Goal: Transaction & Acquisition: Subscribe to service/newsletter

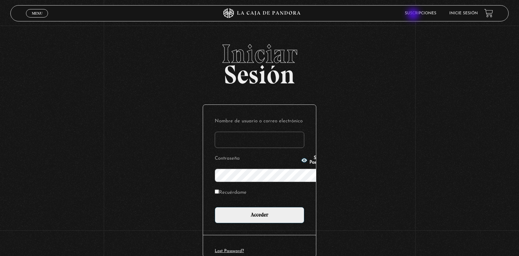
click at [414, 15] on link "Suscripciones" at bounding box center [420, 13] width 31 height 4
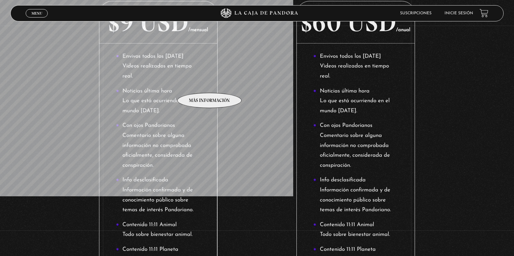
scroll to position [65, 0]
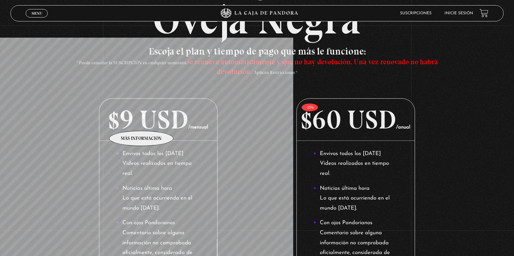
click at [140, 119] on p "$9 USD /mensual" at bounding box center [158, 120] width 118 height 42
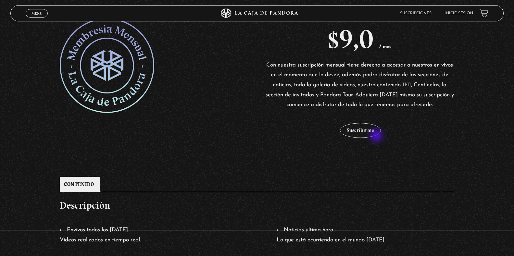
scroll to position [227, 0]
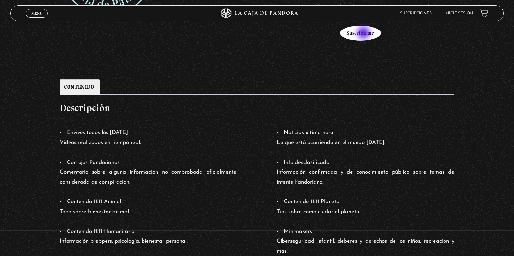
click at [364, 33] on button "Suscribirme" at bounding box center [360, 33] width 41 height 15
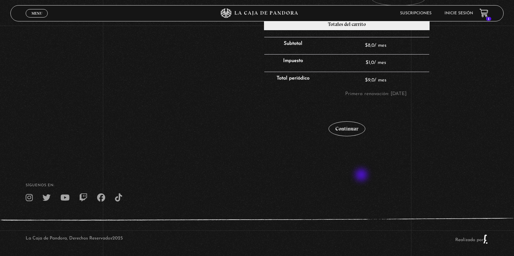
scroll to position [199, 0]
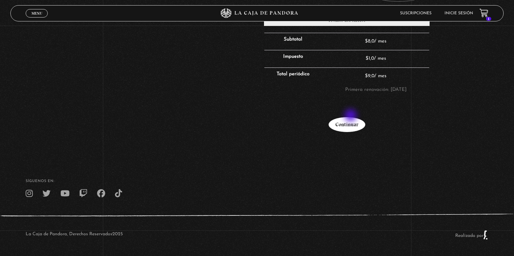
click at [351, 123] on link "Continuar" at bounding box center [346, 124] width 37 height 15
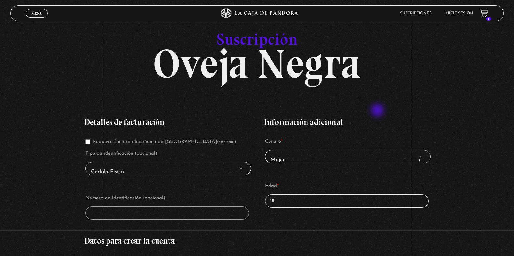
scroll to position [65, 0]
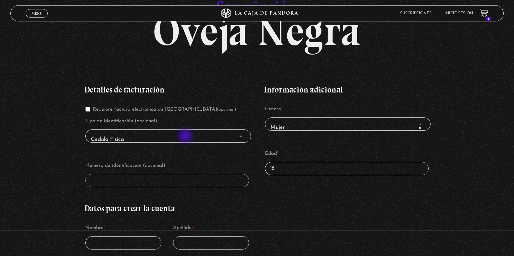
click at [186, 137] on span "Cedula Fisica" at bounding box center [168, 139] width 160 height 15
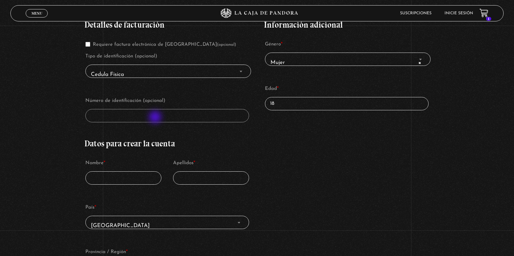
click at [156, 118] on input "Número de identificación (opcional)" at bounding box center [167, 115] width 164 height 13
click at [117, 116] on input "Número de identificación (opcional)" at bounding box center [167, 115] width 164 height 13
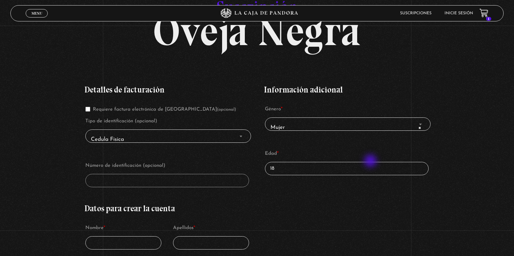
scroll to position [195, 0]
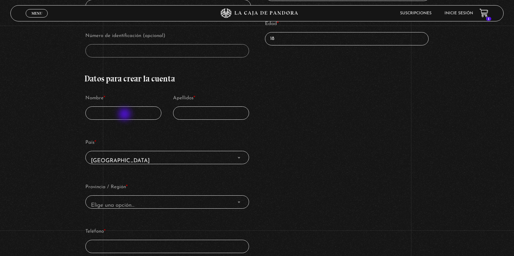
click at [125, 115] on input "Nombre *" at bounding box center [123, 112] width 76 height 13
type input "ileana"
click at [199, 117] on input "Apellidos *" at bounding box center [211, 112] width 76 height 13
type input "mena fonseca"
click at [181, 157] on span "Costa Rica" at bounding box center [167, 161] width 158 height 15
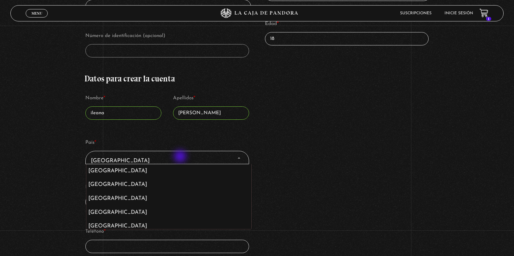
scroll to position [705, 0]
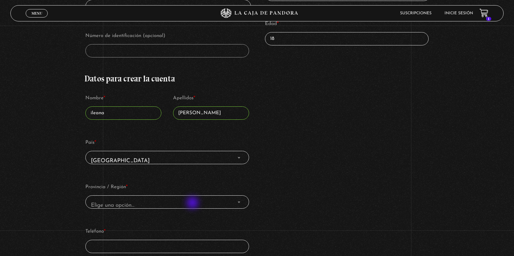
click at [193, 203] on span "Elige una opción…" at bounding box center [167, 205] width 158 height 15
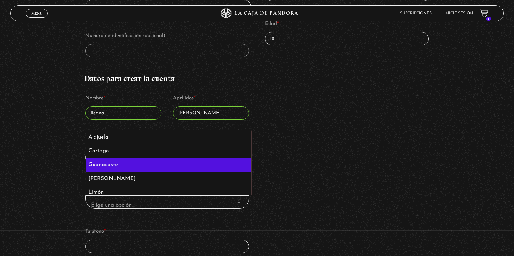
select select "CR-G"
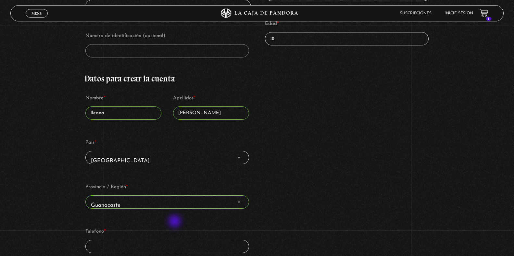
scroll to position [227, 0]
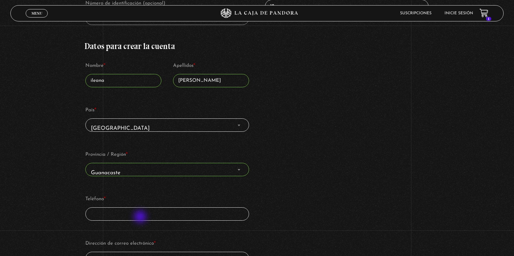
click at [141, 217] on input "Teléfono *" at bounding box center [167, 213] width 164 height 13
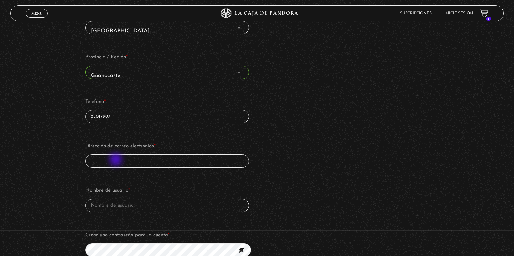
type input "85017907"
click at [116, 159] on input "Dirección de correo electrónico *" at bounding box center [167, 160] width 164 height 13
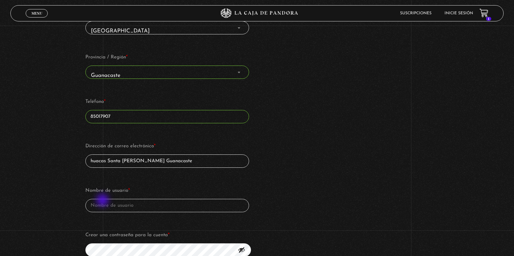
type input "huacas Santa Cruz Guanacaste"
click at [105, 202] on input "Nombre de usuario *" at bounding box center [167, 205] width 164 height 13
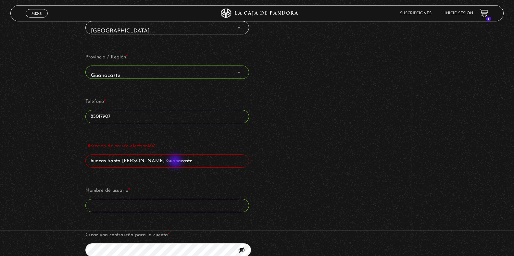
drag, startPoint x: 176, startPoint y: 162, endPoint x: 162, endPoint y: 158, distance: 14.2
click at [175, 161] on input "huacas Santa Cruz Guanacaste" at bounding box center [167, 160] width 164 height 13
drag, startPoint x: 134, startPoint y: 163, endPoint x: 36, endPoint y: 156, distance: 97.9
click at [36, 156] on div "Suscripción Oveja Negra Si ya eres cliente, por favor, rellena tus datos a cont…" at bounding box center [257, 175] width 514 height 897
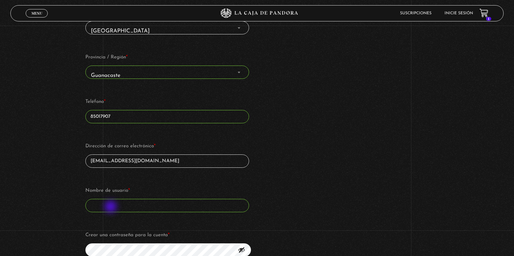
type input "amyjime14@gmail.com"
click at [111, 207] on input "Nombre de usuario *" at bounding box center [167, 205] width 164 height 13
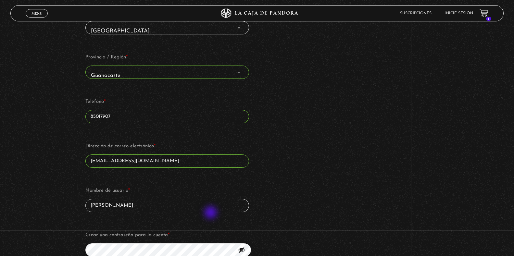
scroll to position [389, 0]
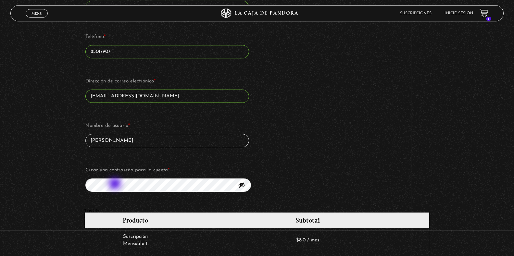
type input "Ileana Mena"
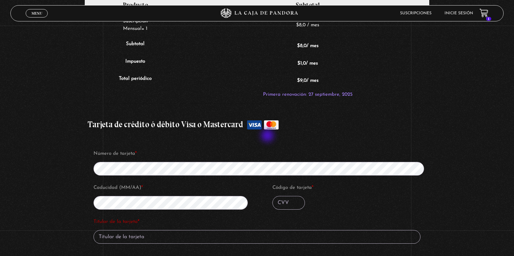
scroll to position [714, 0]
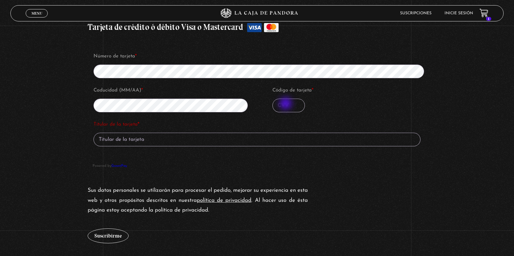
click at [286, 104] on input "Código de tarjeta *" at bounding box center [288, 106] width 32 height 14
type input "959"
click at [131, 143] on input "Titular de la tarjeta *" at bounding box center [256, 140] width 327 height 14
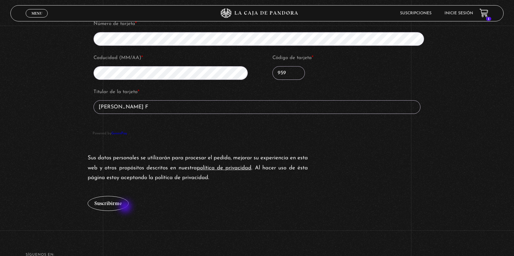
scroll to position [820, 0]
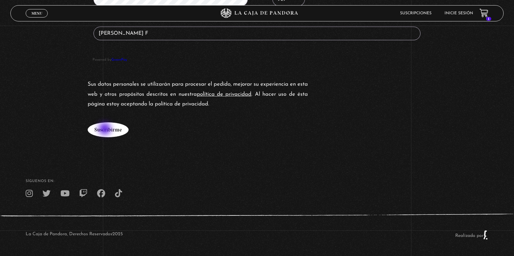
click at [105, 129] on button "Suscribirme" at bounding box center [108, 129] width 41 height 15
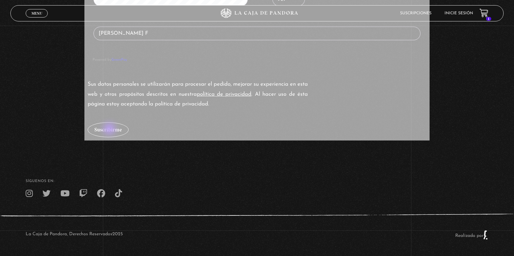
type input "Ileana Mena F"
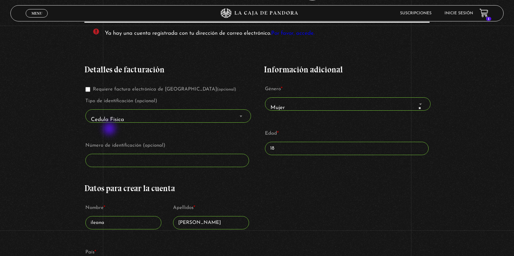
scroll to position [108, 0]
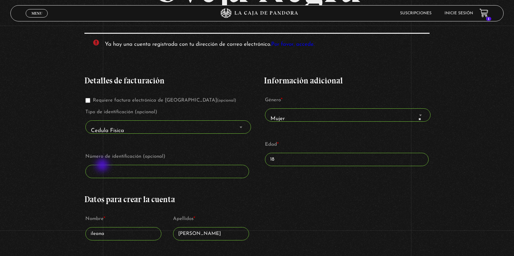
click at [103, 166] on input "Número de identificación (opcional)" at bounding box center [167, 171] width 164 height 13
click at [127, 176] on input "Número de identificación (opcional)" at bounding box center [167, 171] width 164 height 13
click at [122, 174] on input "Número de identificación (opcional)" at bounding box center [167, 171] width 164 height 13
click at [302, 47] on link "Por favor, accede." at bounding box center [292, 45] width 43 height 6
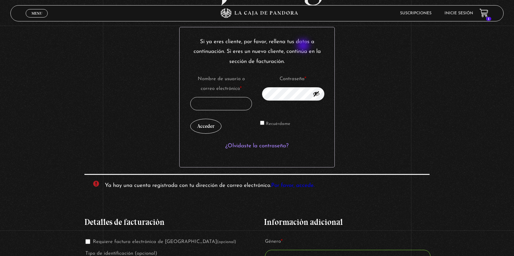
scroll to position [124, 0]
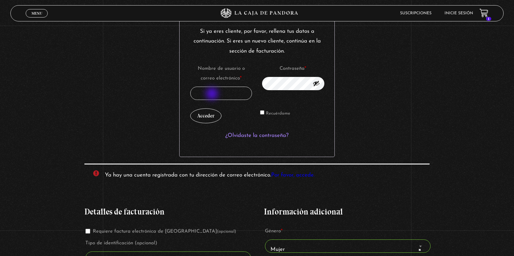
click at [213, 94] on input "Nombre de usuario o correo electrónico * Obligatorio" at bounding box center [221, 93] width 62 height 13
click at [202, 92] on input "Nombre de usuario o correo electrónico * Obligatorio" at bounding box center [221, 93] width 62 height 13
type input "A"
type input "amyjime14@gmail.com"
click at [272, 135] on link "¿Olvidaste la contraseña?" at bounding box center [256, 136] width 63 height 6
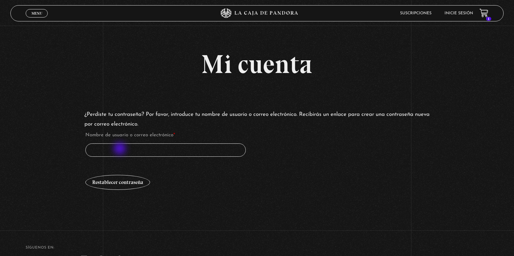
click at [120, 149] on input "Nombre de usuario o correo electrónico * Obligatorio" at bounding box center [165, 149] width 160 height 13
type input "A"
type input "amyjime14@gmail.com"
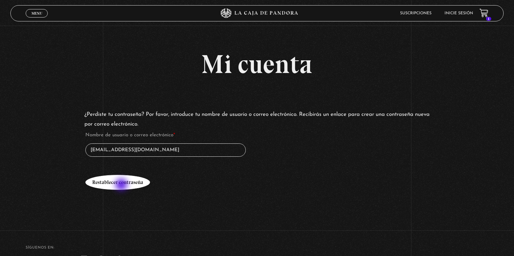
click at [122, 185] on button "Restablecer contraseña" at bounding box center [117, 182] width 65 height 15
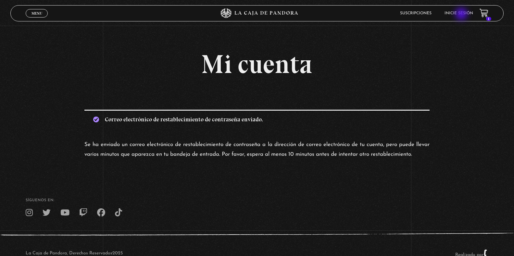
click at [462, 15] on link "Inicie sesión" at bounding box center [458, 13] width 29 height 4
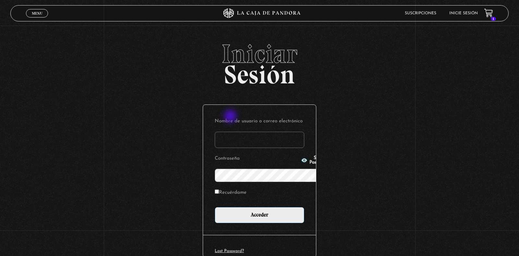
click at [231, 132] on input "Nombre de usuario o correo electrónico" at bounding box center [260, 140] width 90 height 16
type input "amyjime14@gmail.com"
click at [215, 207] on input "Acceder" at bounding box center [260, 215] width 90 height 16
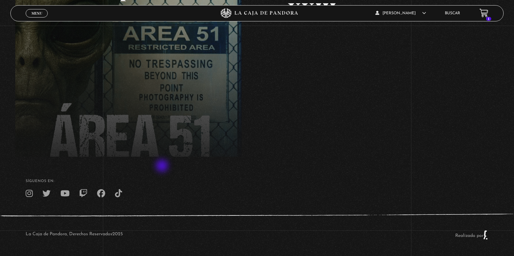
scroll to position [88, 0]
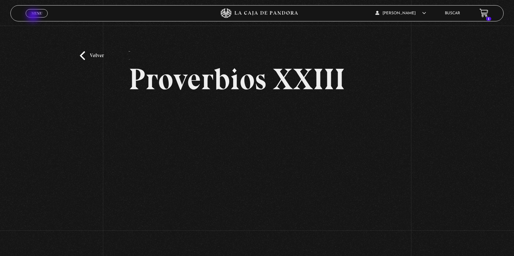
click at [33, 15] on span "Menu" at bounding box center [36, 13] width 11 height 4
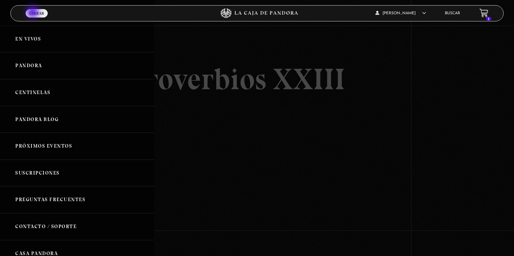
click at [33, 13] on span "Cerrar" at bounding box center [36, 13] width 15 height 4
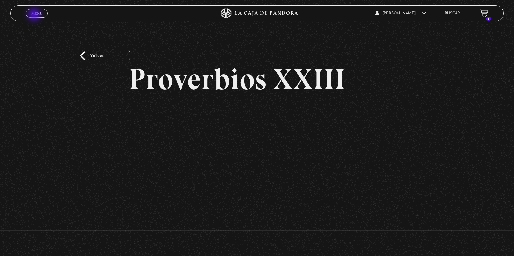
click at [35, 15] on span "Menu" at bounding box center [36, 13] width 11 height 4
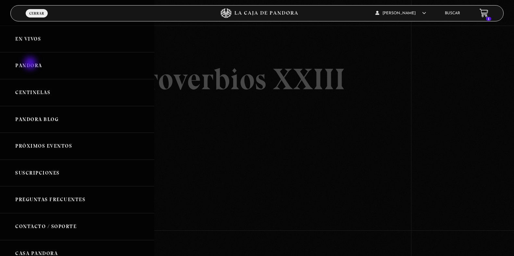
click at [31, 64] on link "Pandora" at bounding box center [77, 65] width 154 height 27
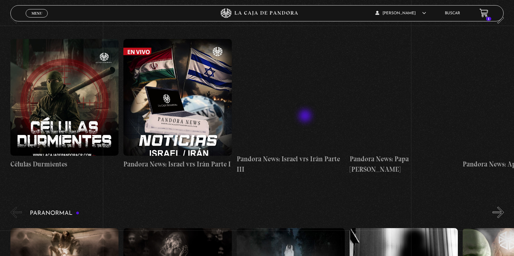
scroll to position [97, 0]
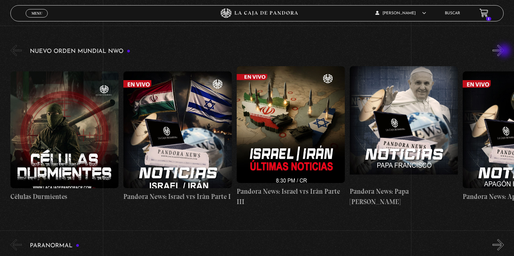
click at [504, 51] on button "»" at bounding box center [497, 50] width 11 height 11
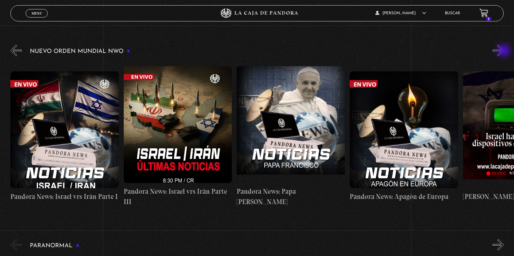
click at [504, 51] on button "»" at bounding box center [497, 50] width 11 height 11
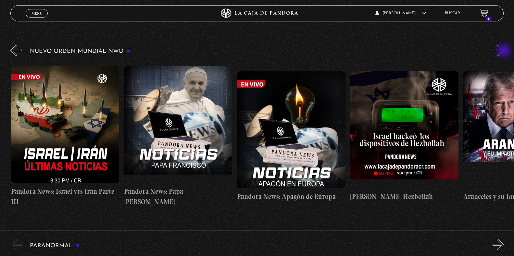
scroll to position [0, 226]
click at [504, 51] on button "»" at bounding box center [497, 50] width 11 height 11
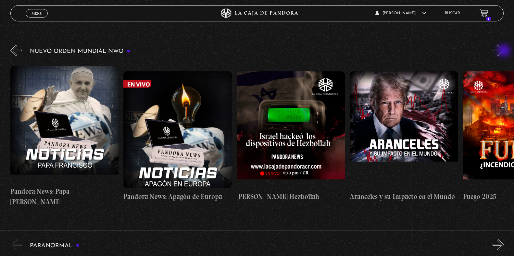
click at [504, 51] on button "»" at bounding box center [497, 50] width 11 height 11
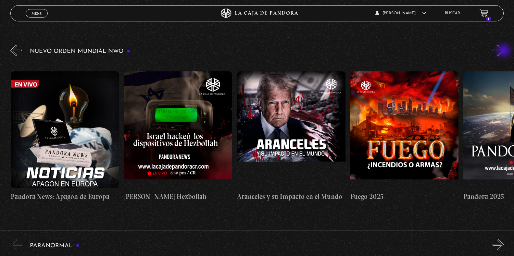
scroll to position [0, 452]
click at [504, 51] on button "»" at bounding box center [497, 50] width 11 height 11
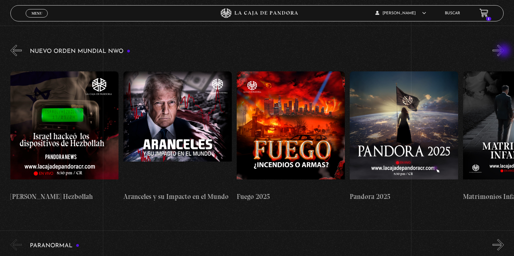
click at [504, 51] on button "»" at bounding box center [497, 50] width 11 height 11
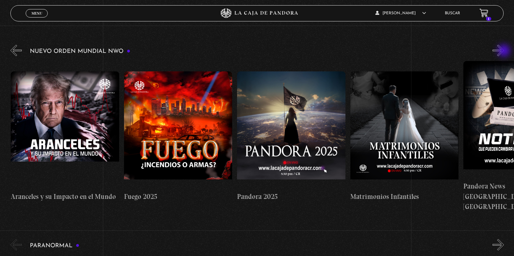
scroll to position [0, 678]
click at [504, 51] on button "»" at bounding box center [497, 50] width 11 height 11
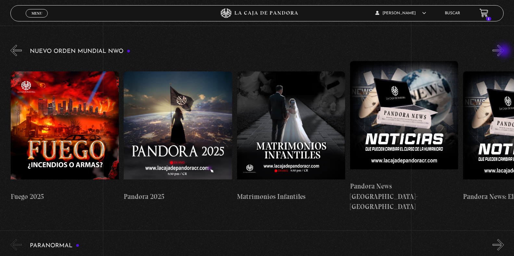
scroll to position [0, 791]
click at [504, 51] on button "»" at bounding box center [497, 50] width 11 height 11
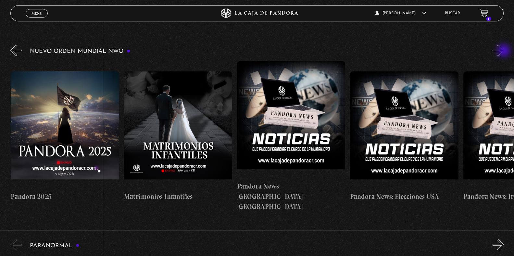
scroll to position [0, 904]
click at [504, 51] on button "»" at bounding box center [497, 50] width 11 height 11
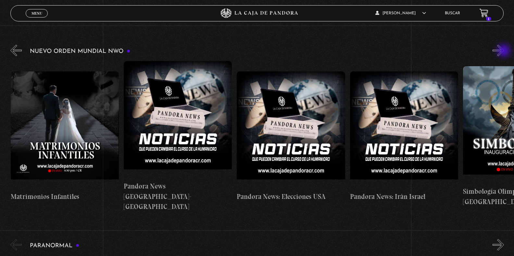
scroll to position [0, 1018]
click at [504, 51] on button "»" at bounding box center [497, 50] width 11 height 11
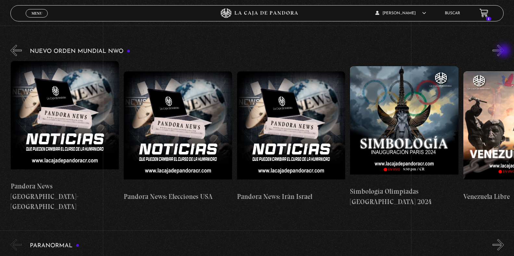
scroll to position [0, 1130]
click at [504, 51] on button "»" at bounding box center [497, 50] width 11 height 11
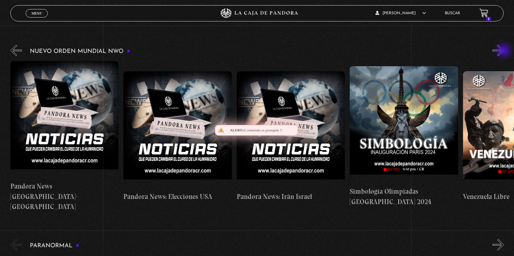
click at [504, 51] on button "»" at bounding box center [497, 50] width 11 height 11
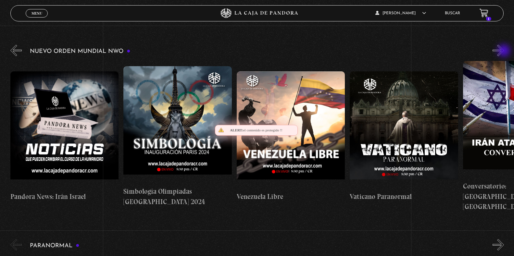
click at [504, 51] on button "»" at bounding box center [497, 50] width 11 height 11
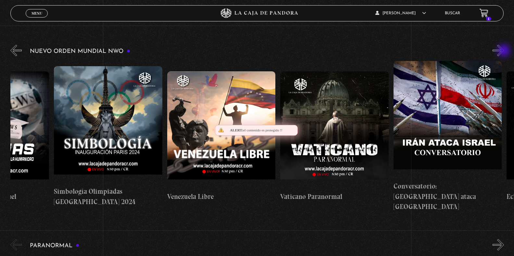
click at [504, 51] on button "»" at bounding box center [497, 50] width 11 height 11
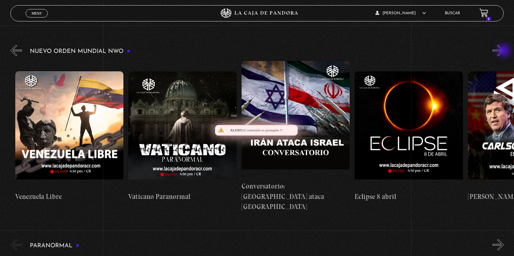
click at [504, 51] on button "»" at bounding box center [497, 50] width 11 height 11
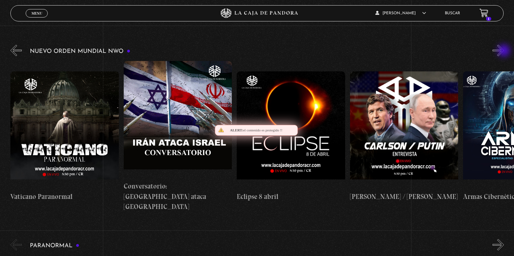
click at [504, 51] on button "»" at bounding box center [497, 50] width 11 height 11
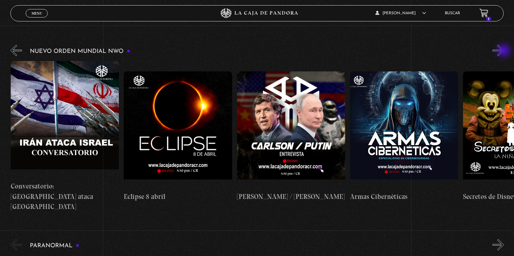
click at [504, 51] on button "»" at bounding box center [497, 50] width 11 height 11
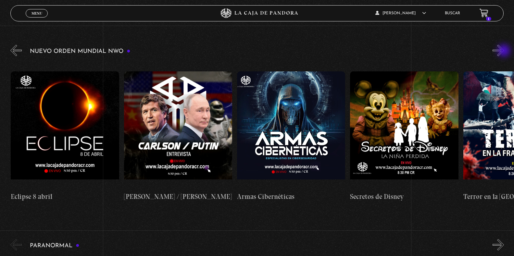
scroll to position [0, 1922]
click at [504, 50] on button "»" at bounding box center [497, 50] width 11 height 11
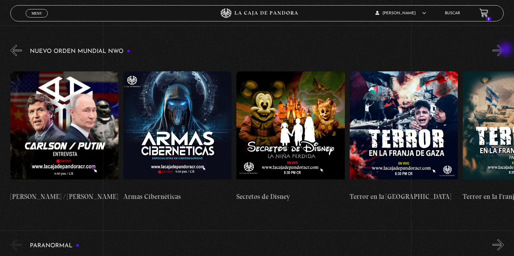
click at [504, 50] on button "»" at bounding box center [497, 50] width 11 height 11
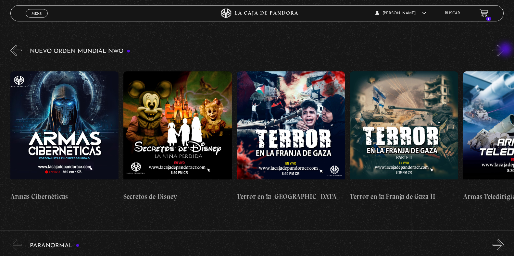
click at [504, 50] on button "»" at bounding box center [497, 50] width 11 height 11
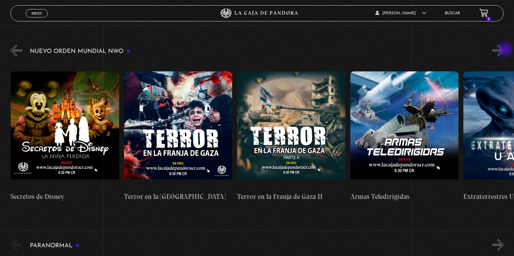
scroll to position [0, 2261]
click at [504, 50] on button "»" at bounding box center [497, 50] width 11 height 11
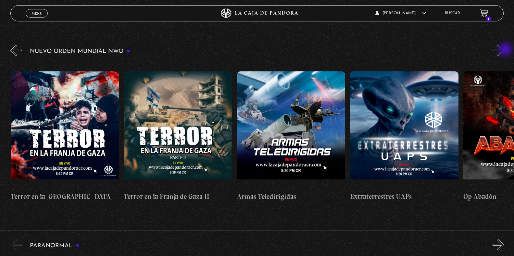
scroll to position [0, 2374]
click at [502, 52] on button "»" at bounding box center [497, 50] width 11 height 11
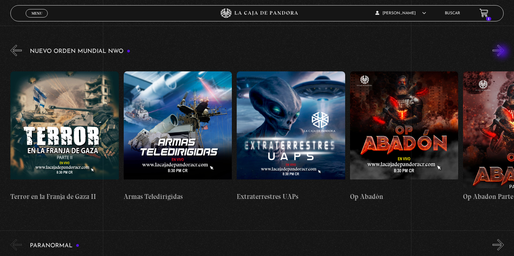
click at [502, 52] on button "»" at bounding box center [497, 50] width 11 height 11
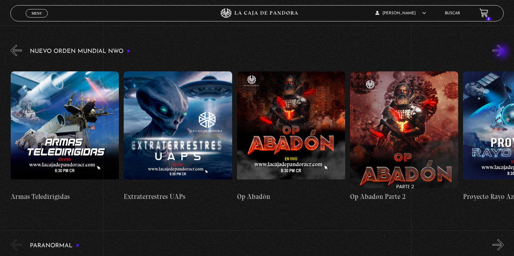
scroll to position [0, 2600]
click at [504, 52] on button "»" at bounding box center [497, 50] width 11 height 11
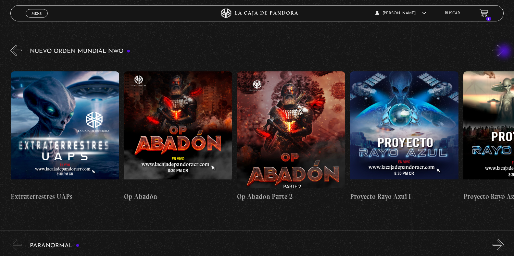
scroll to position [0, 2713]
click at [504, 52] on button "»" at bounding box center [497, 50] width 11 height 11
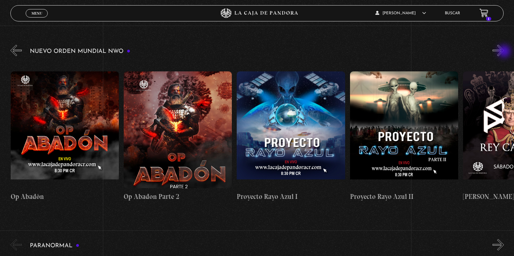
scroll to position [0, 2827]
click at [504, 55] on button "»" at bounding box center [497, 50] width 11 height 11
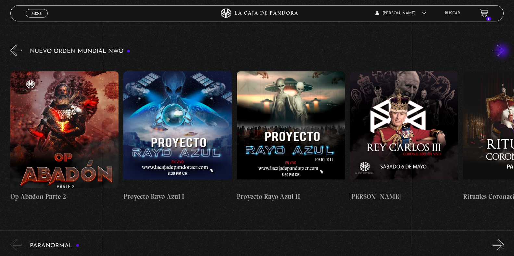
click at [502, 52] on button "»" at bounding box center [497, 50] width 11 height 11
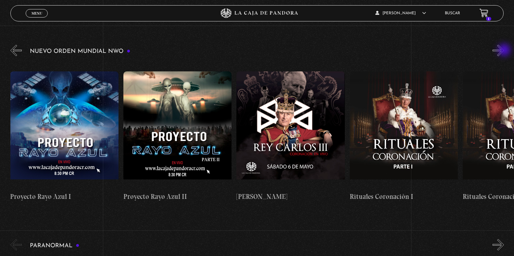
click at [504, 51] on button "»" at bounding box center [497, 50] width 11 height 11
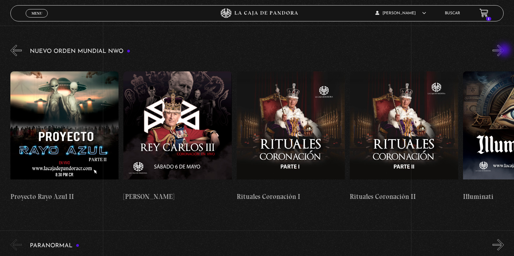
click at [504, 51] on button "»" at bounding box center [497, 50] width 11 height 11
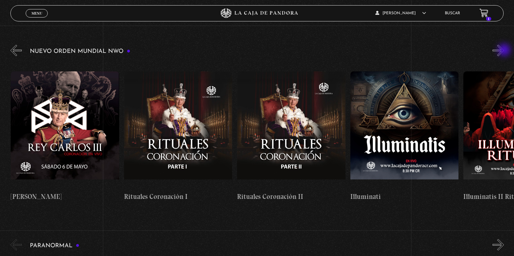
scroll to position [0, 3279]
click at [504, 51] on button "»" at bounding box center [497, 50] width 11 height 11
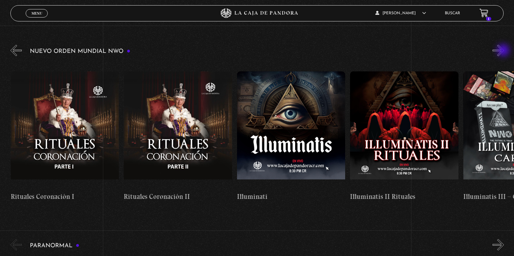
click at [504, 51] on button "»" at bounding box center [497, 50] width 11 height 11
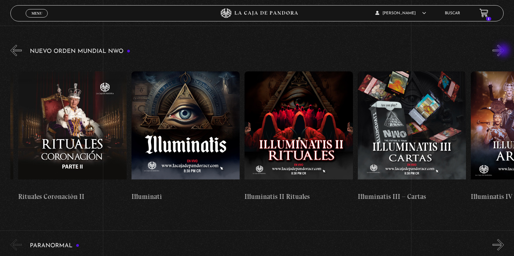
click at [504, 51] on button "»" at bounding box center [497, 50] width 11 height 11
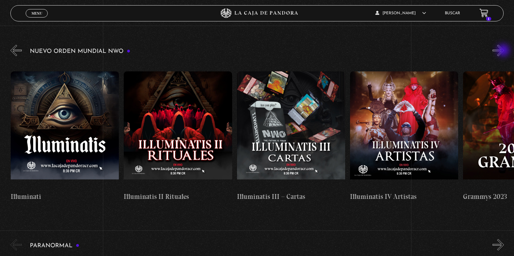
scroll to position [0, 3618]
click at [504, 51] on button "»" at bounding box center [497, 50] width 11 height 11
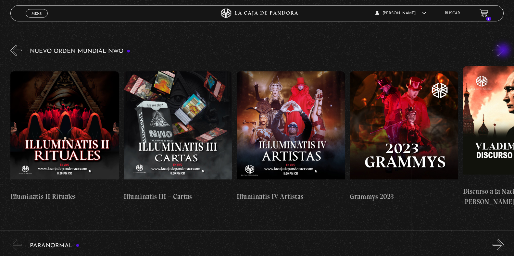
click at [504, 51] on button "»" at bounding box center [497, 50] width 11 height 11
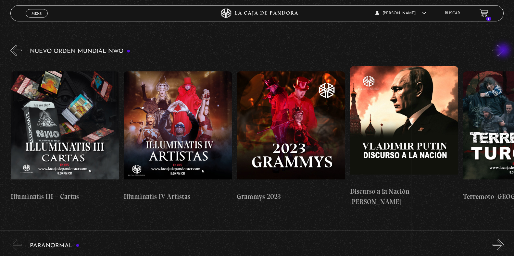
click at [504, 51] on button "»" at bounding box center [497, 50] width 11 height 11
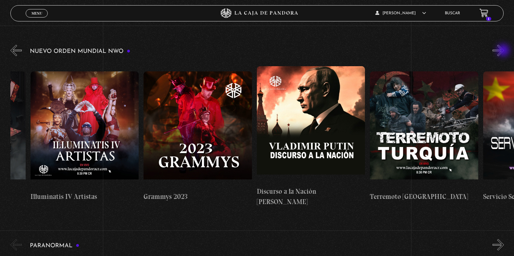
click at [504, 51] on button "»" at bounding box center [497, 50] width 11 height 11
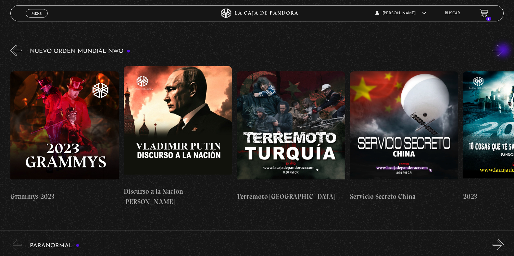
click at [504, 51] on button "»" at bounding box center [497, 50] width 11 height 11
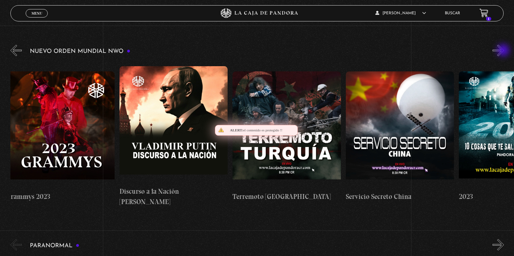
click at [504, 51] on button "»" at bounding box center [497, 50] width 11 height 11
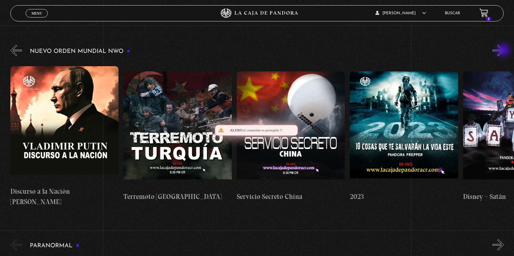
click at [504, 51] on button "»" at bounding box center [497, 50] width 11 height 11
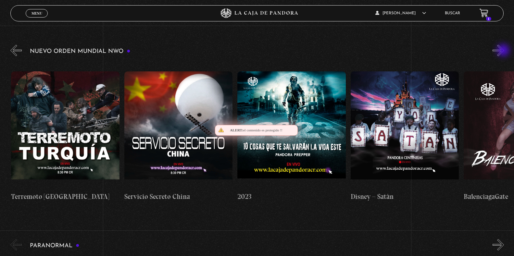
scroll to position [0, 4296]
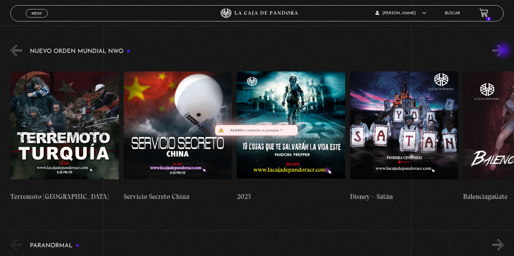
click at [504, 51] on button "»" at bounding box center [497, 50] width 11 height 11
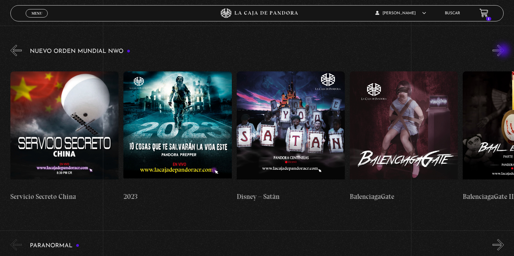
click at [504, 51] on button "»" at bounding box center [497, 50] width 11 height 11
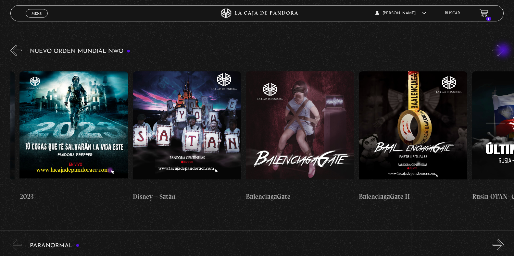
click at [504, 51] on button "»" at bounding box center [497, 50] width 11 height 11
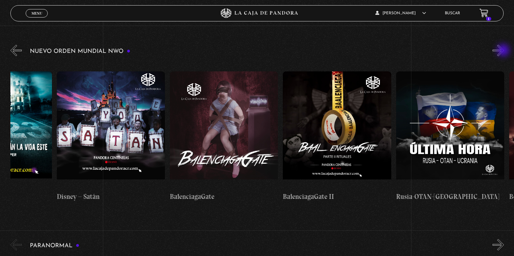
click at [504, 51] on button "»" at bounding box center [497, 50] width 11 height 11
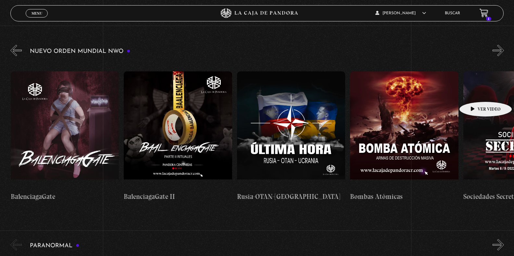
scroll to position [0, 4748]
click at [464, 104] on figure at bounding box center [517, 129] width 108 height 117
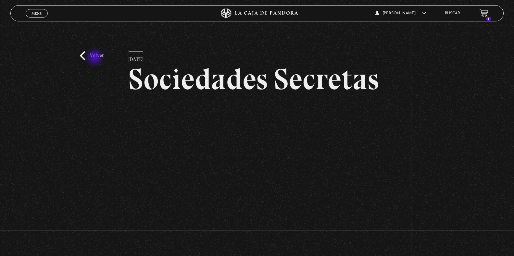
click at [95, 58] on link "Volver" at bounding box center [92, 55] width 24 height 9
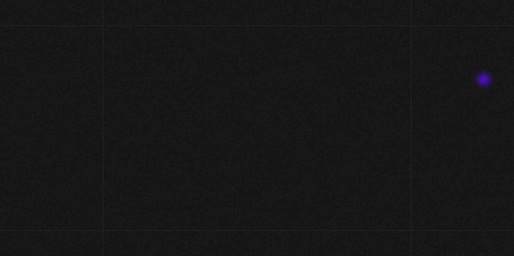
scroll to position [97, 0]
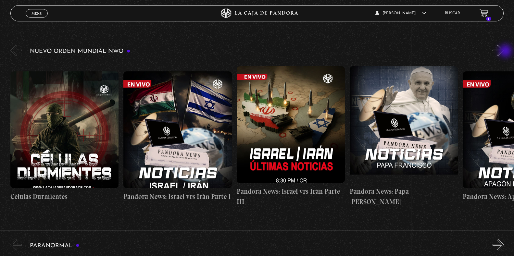
click at [504, 52] on button "»" at bounding box center [497, 50] width 11 height 11
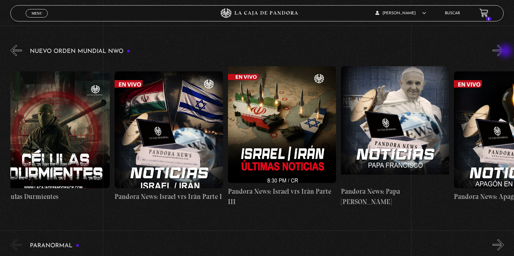
click at [504, 52] on button "»" at bounding box center [497, 50] width 11 height 11
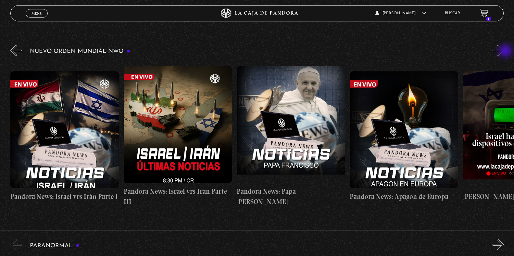
click at [504, 52] on button "»" at bounding box center [497, 50] width 11 height 11
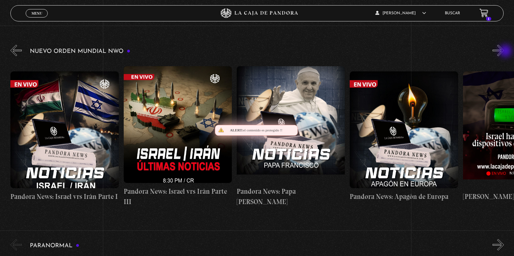
click at [504, 52] on button "»" at bounding box center [497, 50] width 11 height 11
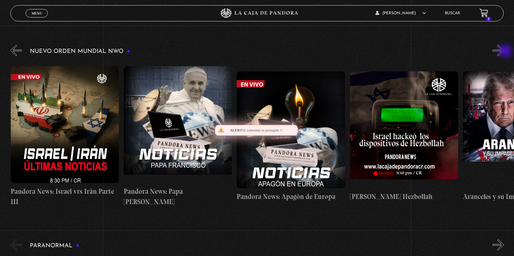
click at [504, 52] on button "»" at bounding box center [497, 50] width 11 height 11
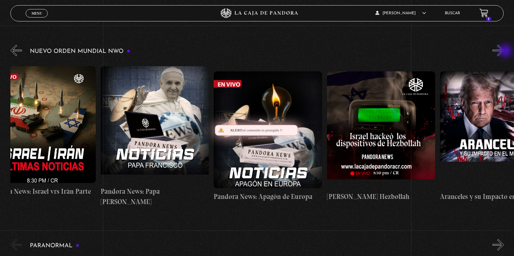
click at [504, 52] on button "»" at bounding box center [497, 50] width 11 height 11
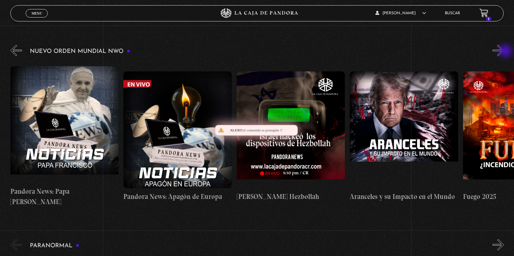
click at [504, 52] on button "»" at bounding box center [497, 50] width 11 height 11
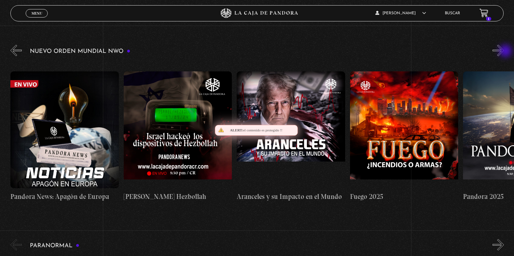
click at [504, 52] on button "»" at bounding box center [497, 50] width 11 height 11
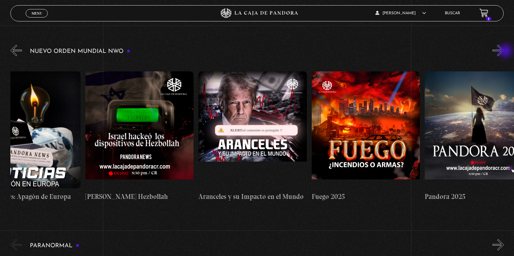
click at [504, 52] on button "»" at bounding box center [497, 50] width 11 height 11
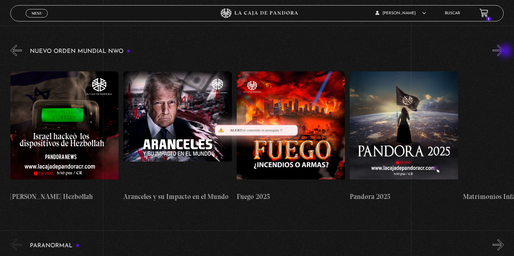
click at [504, 52] on button "»" at bounding box center [497, 50] width 11 height 11
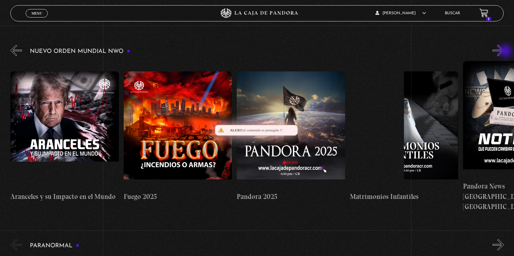
click at [504, 52] on button "»" at bounding box center [497, 50] width 11 height 11
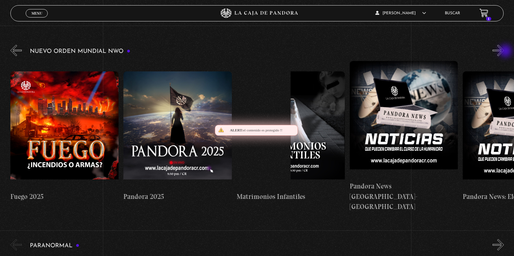
click at [504, 52] on button "»" at bounding box center [497, 50] width 11 height 11
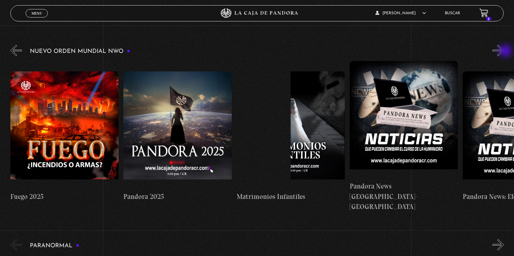
click at [504, 52] on button "»" at bounding box center [497, 50] width 11 height 11
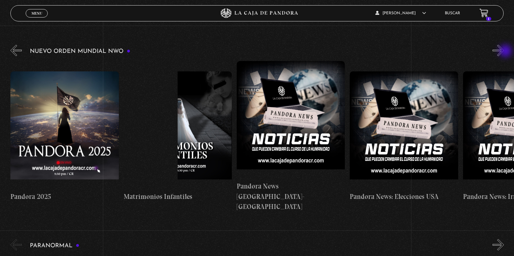
click at [504, 52] on button "»" at bounding box center [497, 50] width 11 height 11
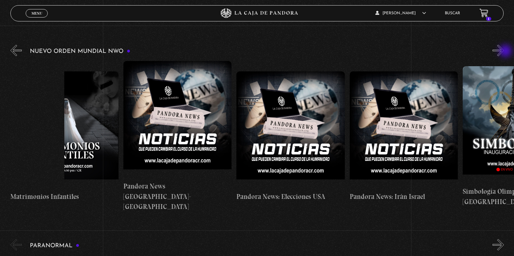
click at [504, 52] on button "»" at bounding box center [497, 50] width 11 height 11
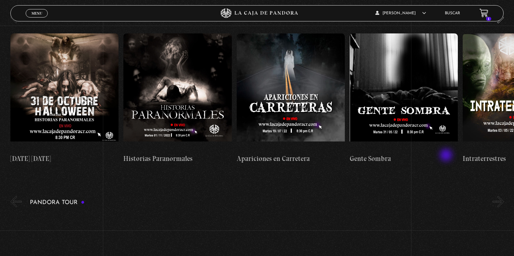
scroll to position [292, 0]
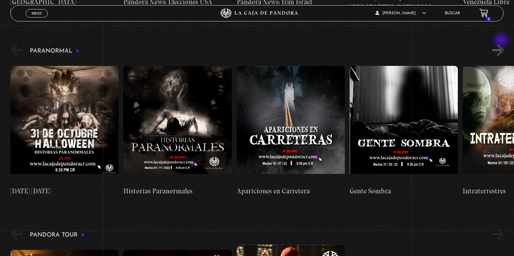
click at [502, 44] on button "»" at bounding box center [497, 49] width 11 height 11
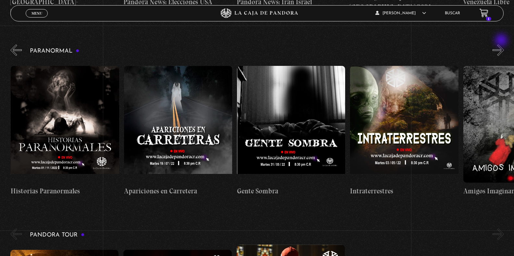
scroll to position [0, 113]
click at [502, 44] on button "»" at bounding box center [497, 49] width 11 height 11
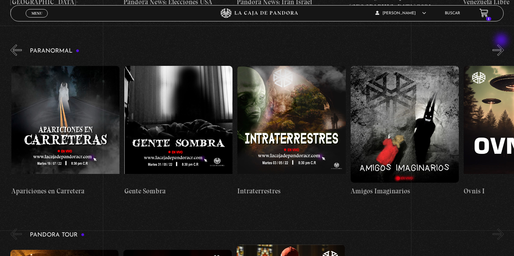
scroll to position [0, 226]
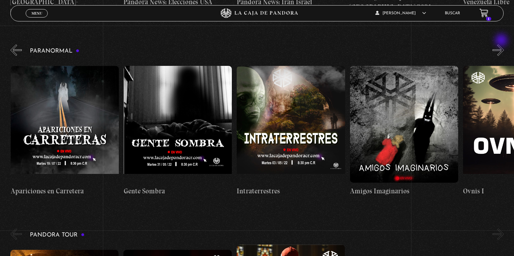
click at [502, 44] on button "»" at bounding box center [497, 49] width 11 height 11
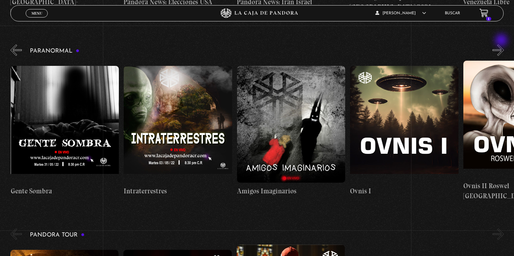
scroll to position [0, 339]
click at [504, 44] on button "»" at bounding box center [497, 49] width 11 height 11
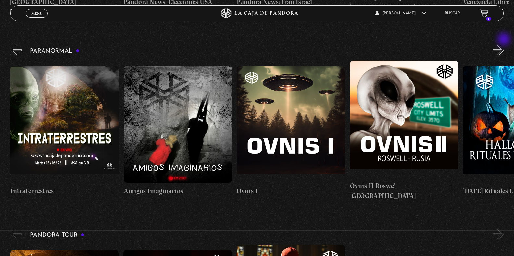
click at [504, 44] on button "»" at bounding box center [497, 49] width 11 height 11
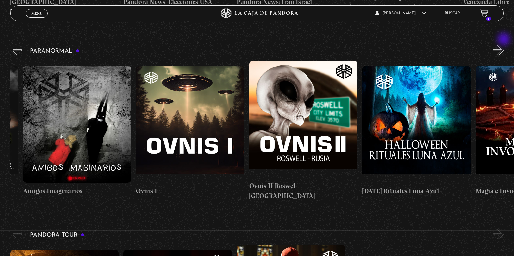
click at [504, 44] on button "»" at bounding box center [497, 49] width 11 height 11
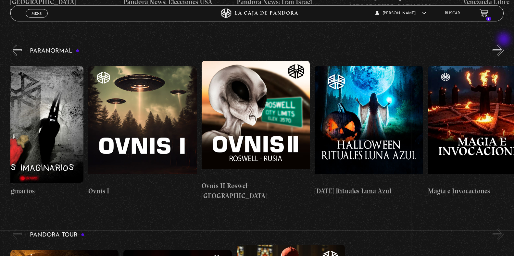
click at [504, 44] on button "»" at bounding box center [497, 49] width 11 height 11
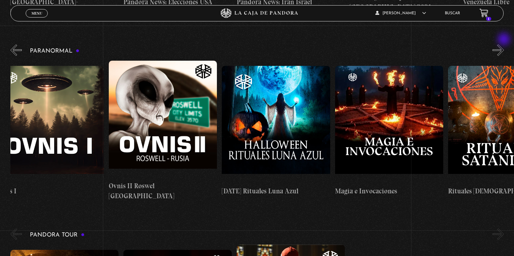
click at [504, 44] on button "»" at bounding box center [497, 49] width 11 height 11
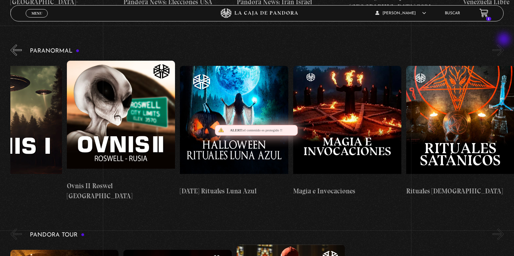
click at [504, 44] on button "»" at bounding box center [497, 49] width 11 height 11
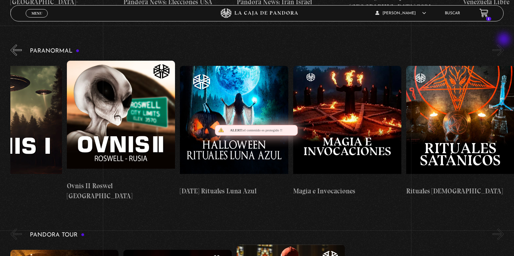
click at [504, 44] on button "»" at bounding box center [497, 49] width 11 height 11
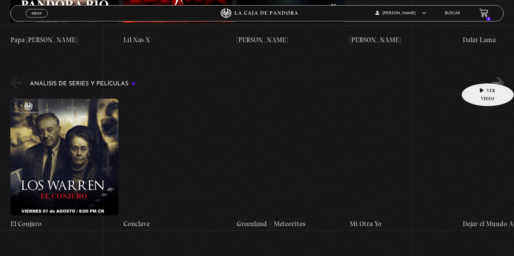
scroll to position [681, 0]
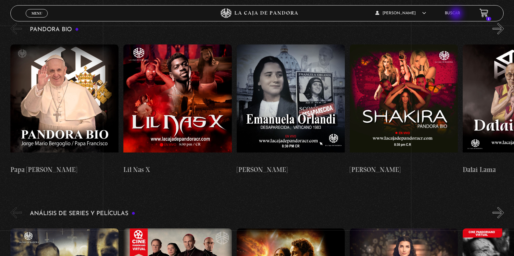
click at [457, 14] on link "Buscar" at bounding box center [452, 13] width 15 height 4
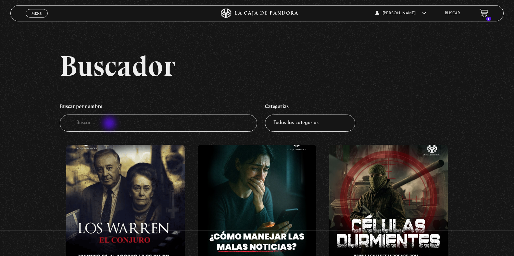
click at [110, 124] on input "Buscador" at bounding box center [158, 123] width 197 height 17
type input "mi8 mascota la cabra"
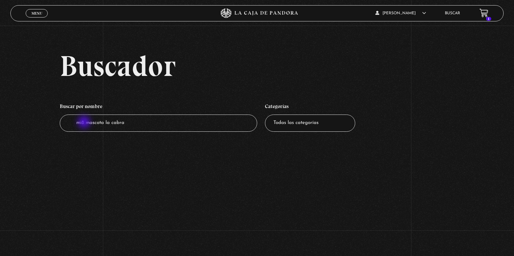
click at [85, 123] on input "mi8 mascota la cabra" at bounding box center [158, 123] width 197 height 17
type input "mi mascota la cabra"
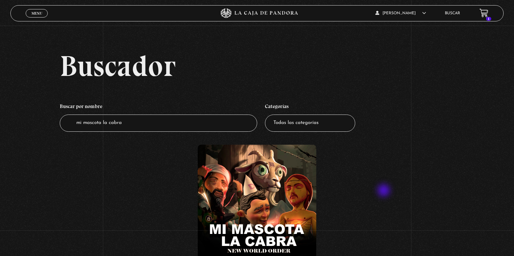
scroll to position [97, 0]
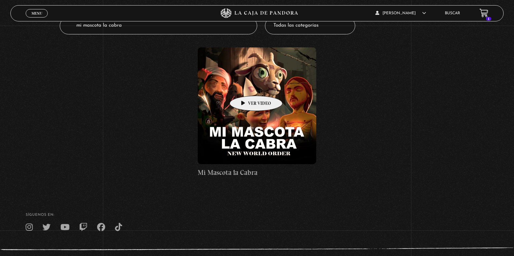
click at [246, 86] on figure at bounding box center [257, 105] width 118 height 117
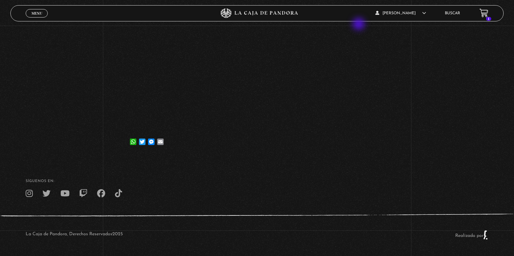
scroll to position [55, 0]
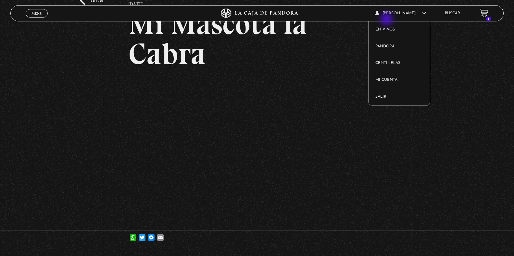
click at [387, 18] on article "[PERSON_NAME] En vivos Pandora Centinelas Mi cuenta Salir" at bounding box center [406, 13] width 62 height 15
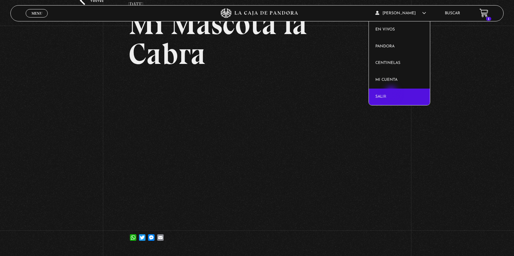
click at [392, 93] on link "Salir" at bounding box center [399, 97] width 61 height 17
